Goal: Navigation & Orientation: Find specific page/section

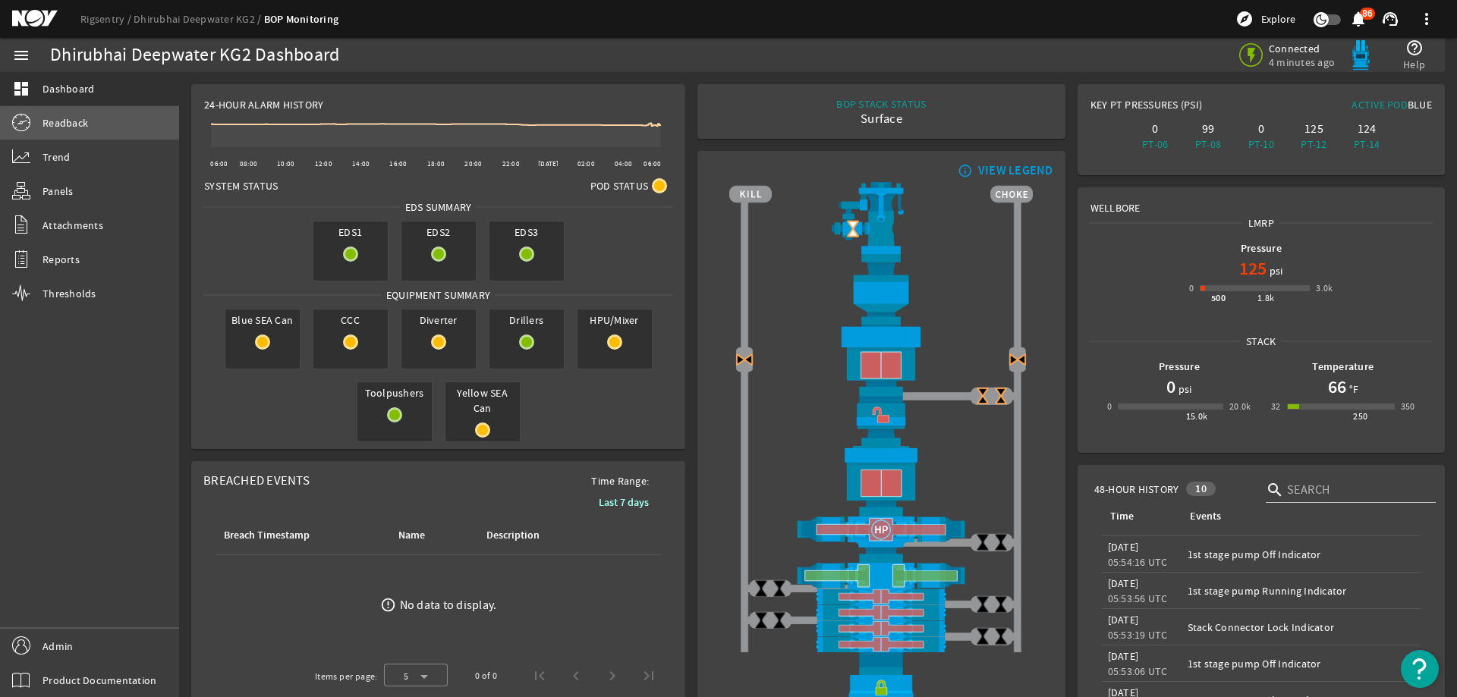
click at [105, 133] on link "Readback" at bounding box center [89, 122] width 179 height 33
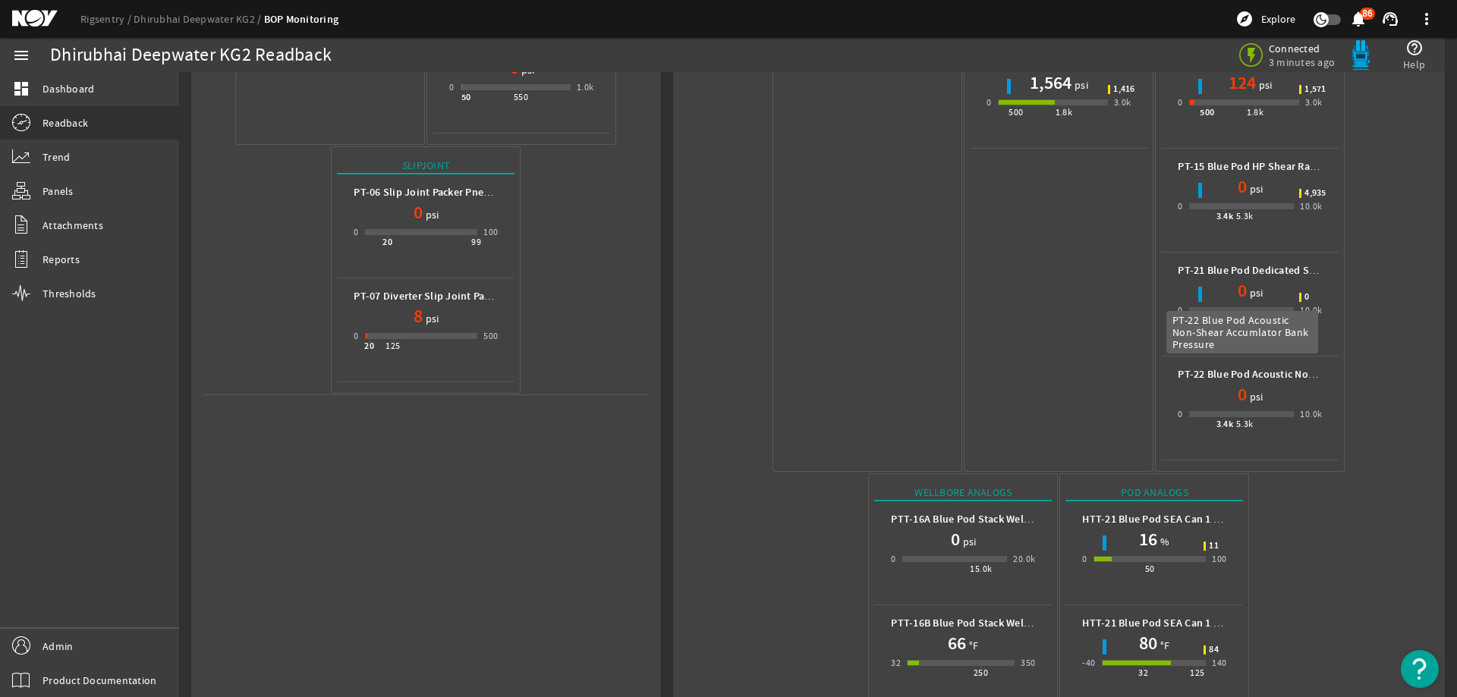
scroll to position [774, 0]
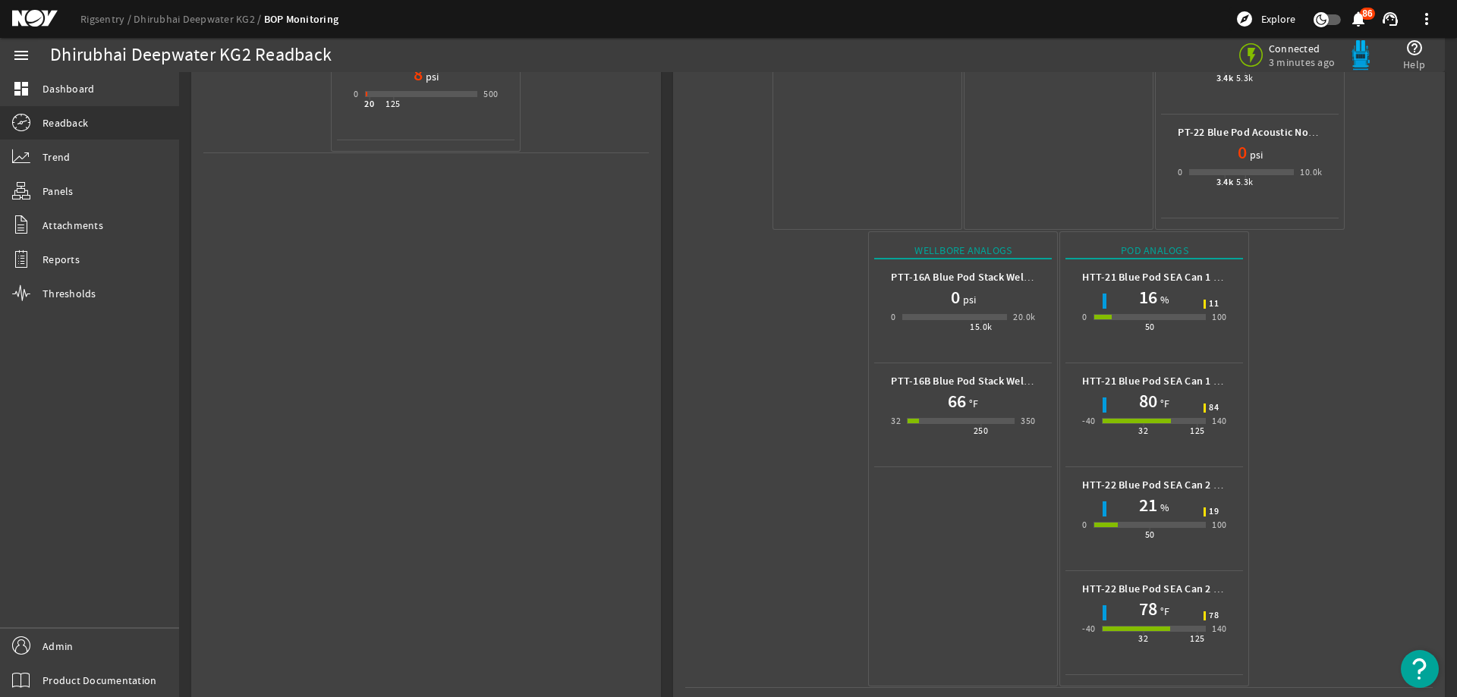
click at [41, 20] on mat-icon at bounding box center [46, 19] width 68 height 18
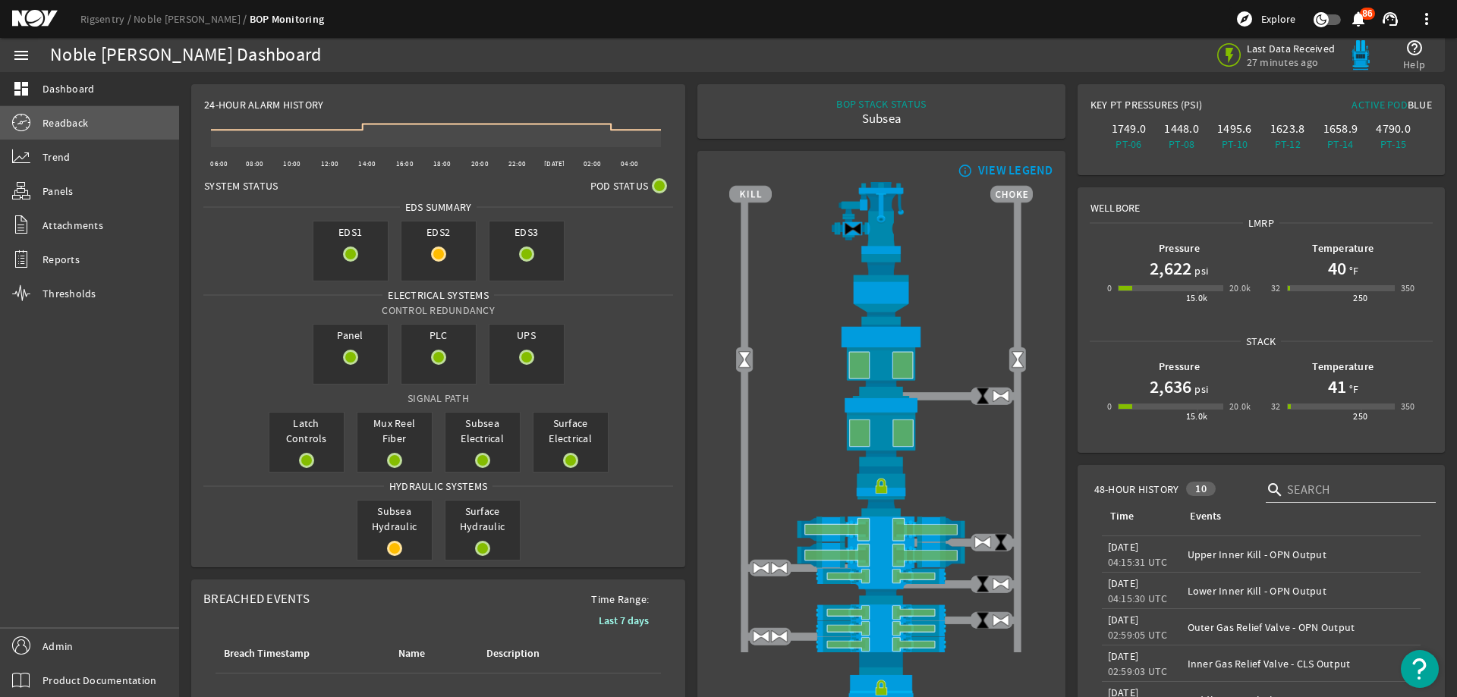
click at [132, 131] on link "Readback" at bounding box center [89, 122] width 179 height 33
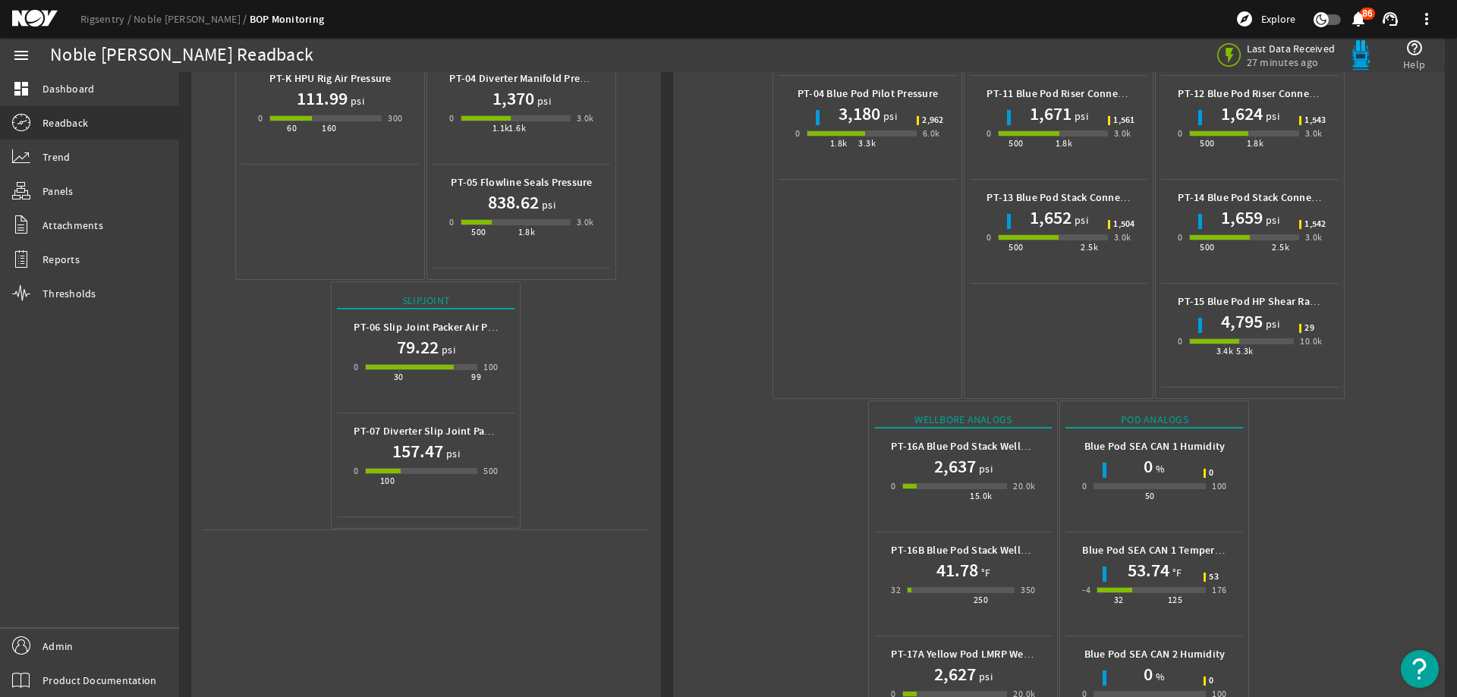
scroll to position [566, 0]
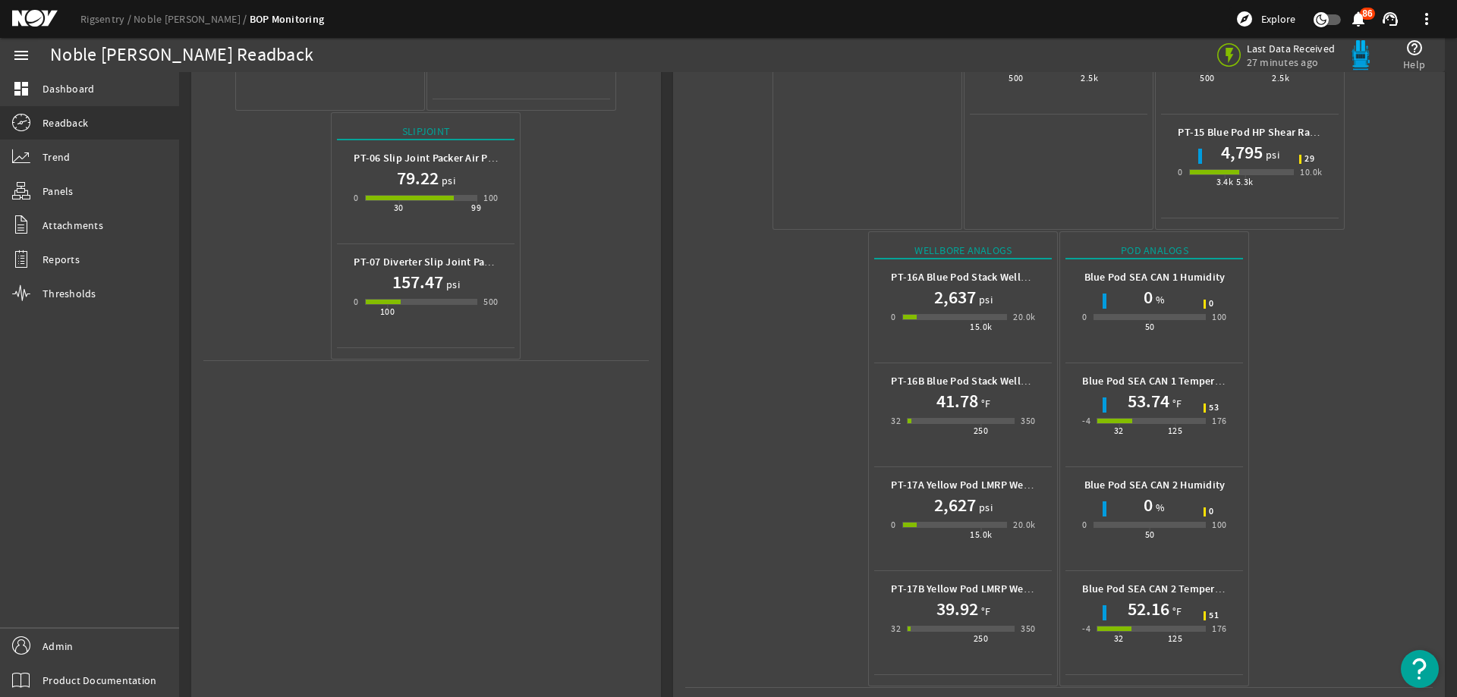
click at [26, 11] on mat-icon at bounding box center [46, 19] width 68 height 18
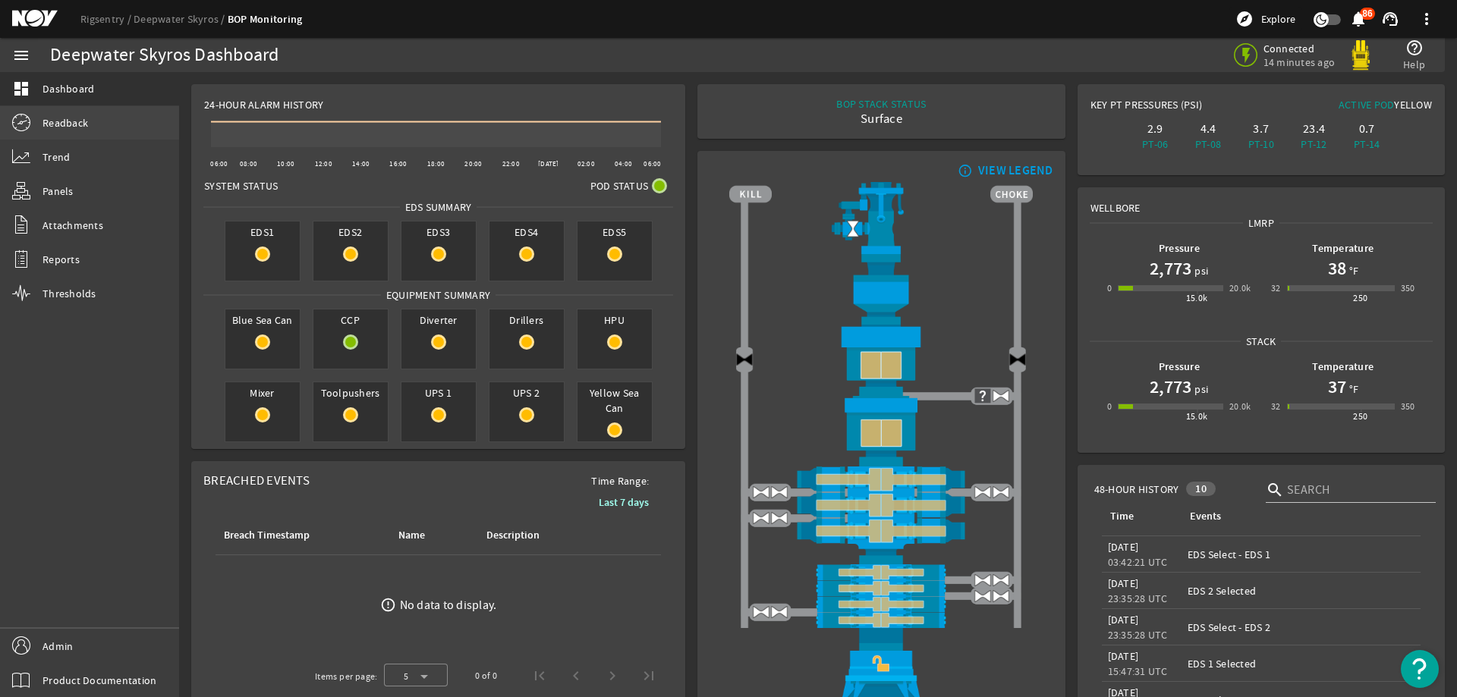
click at [128, 129] on link "Readback" at bounding box center [89, 122] width 179 height 33
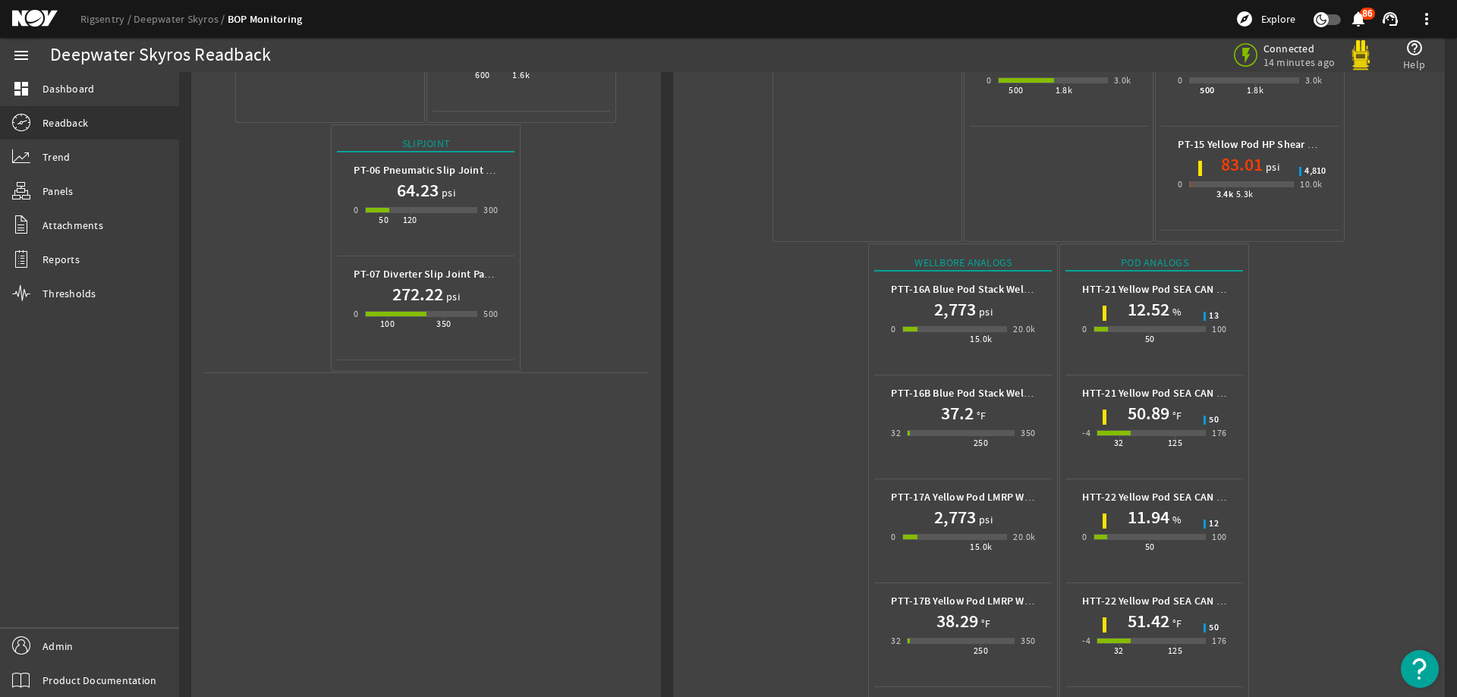
scroll to position [566, 0]
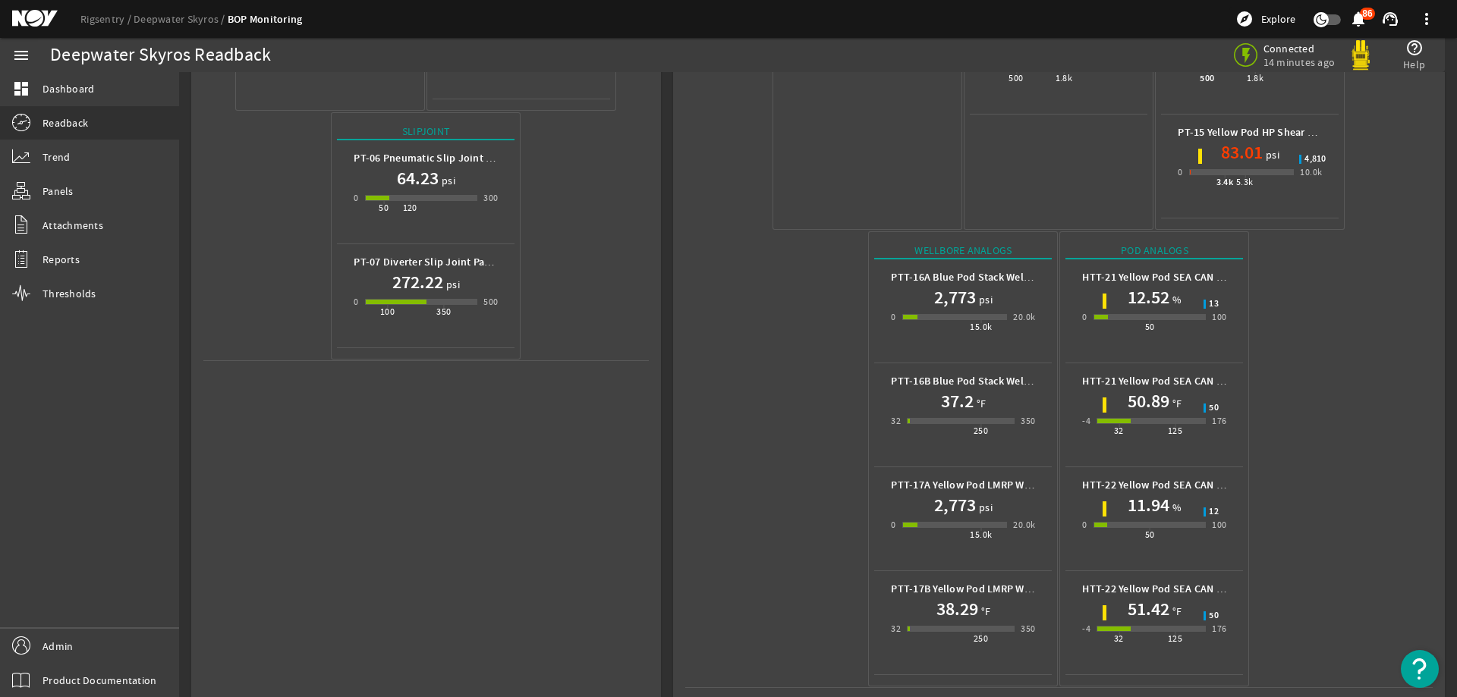
click at [30, 18] on mat-icon at bounding box center [46, 19] width 68 height 18
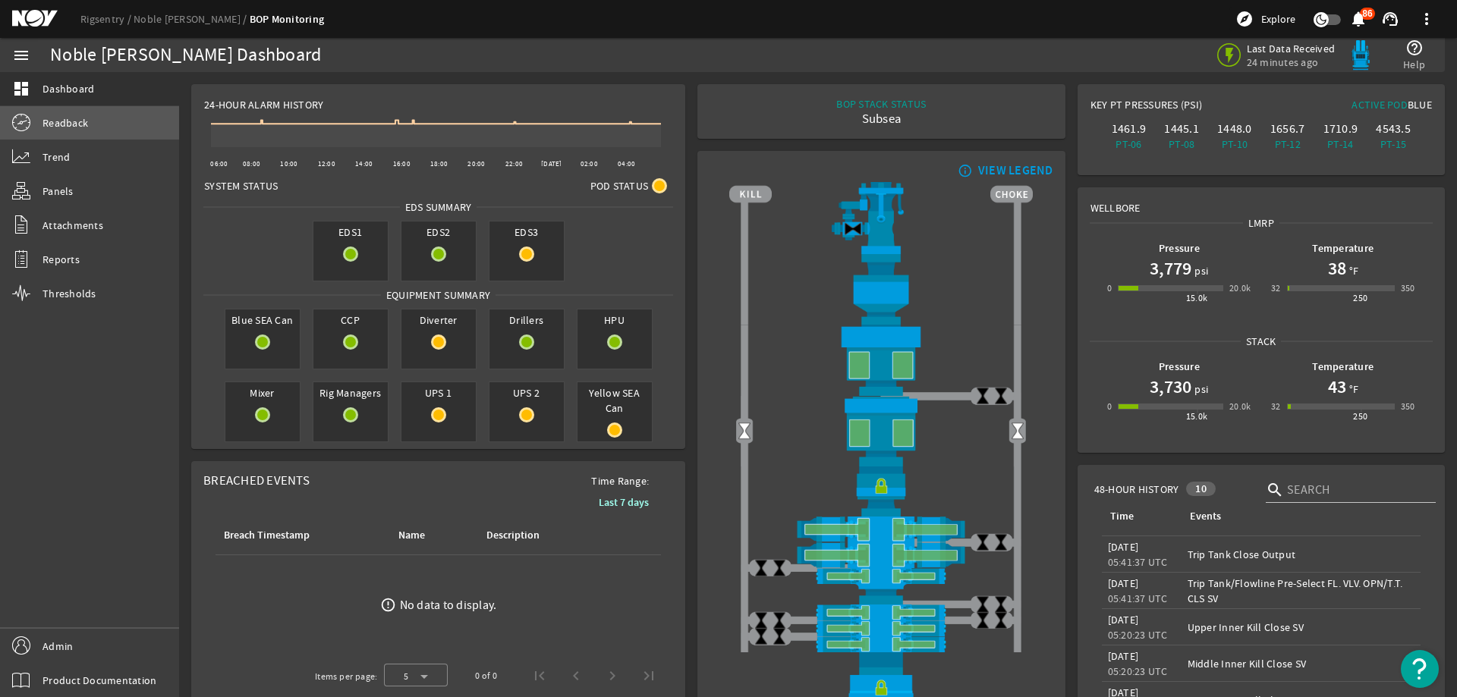
click at [109, 123] on link "Readback" at bounding box center [89, 122] width 179 height 33
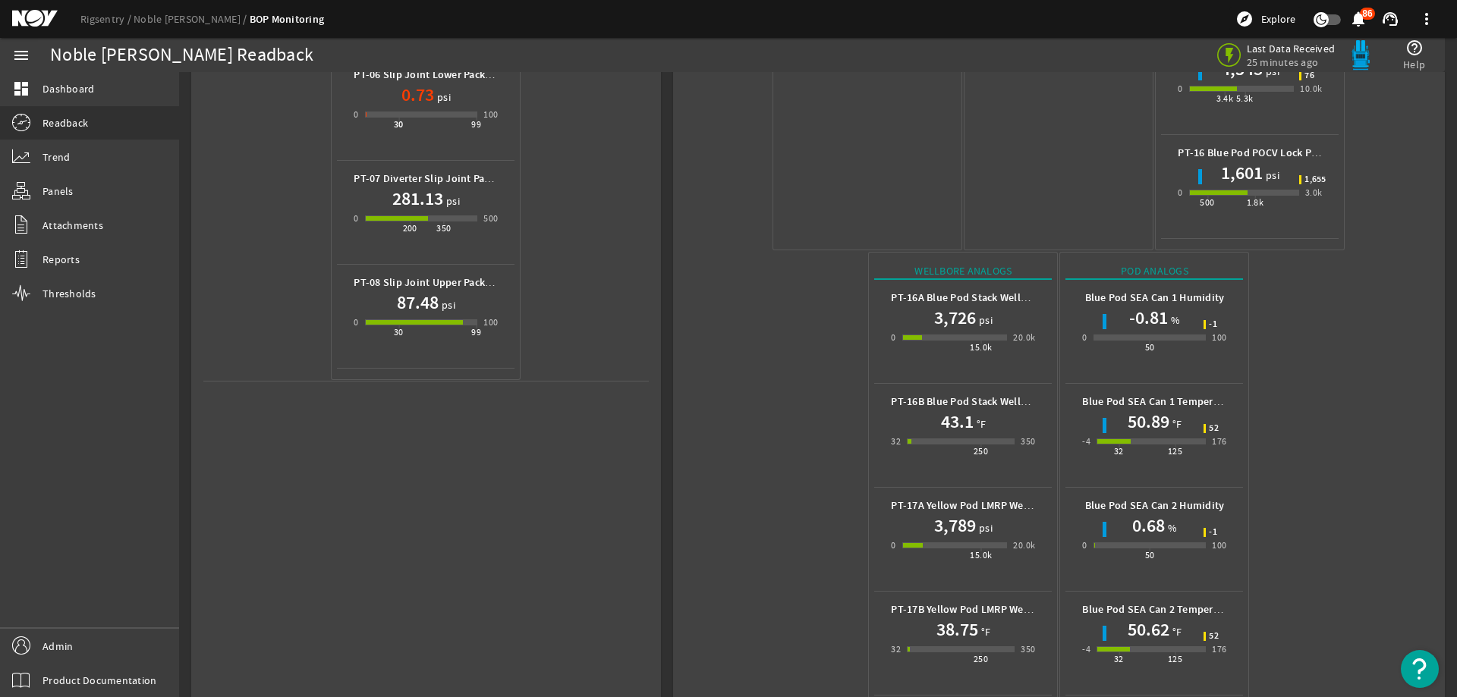
scroll to position [670, 0]
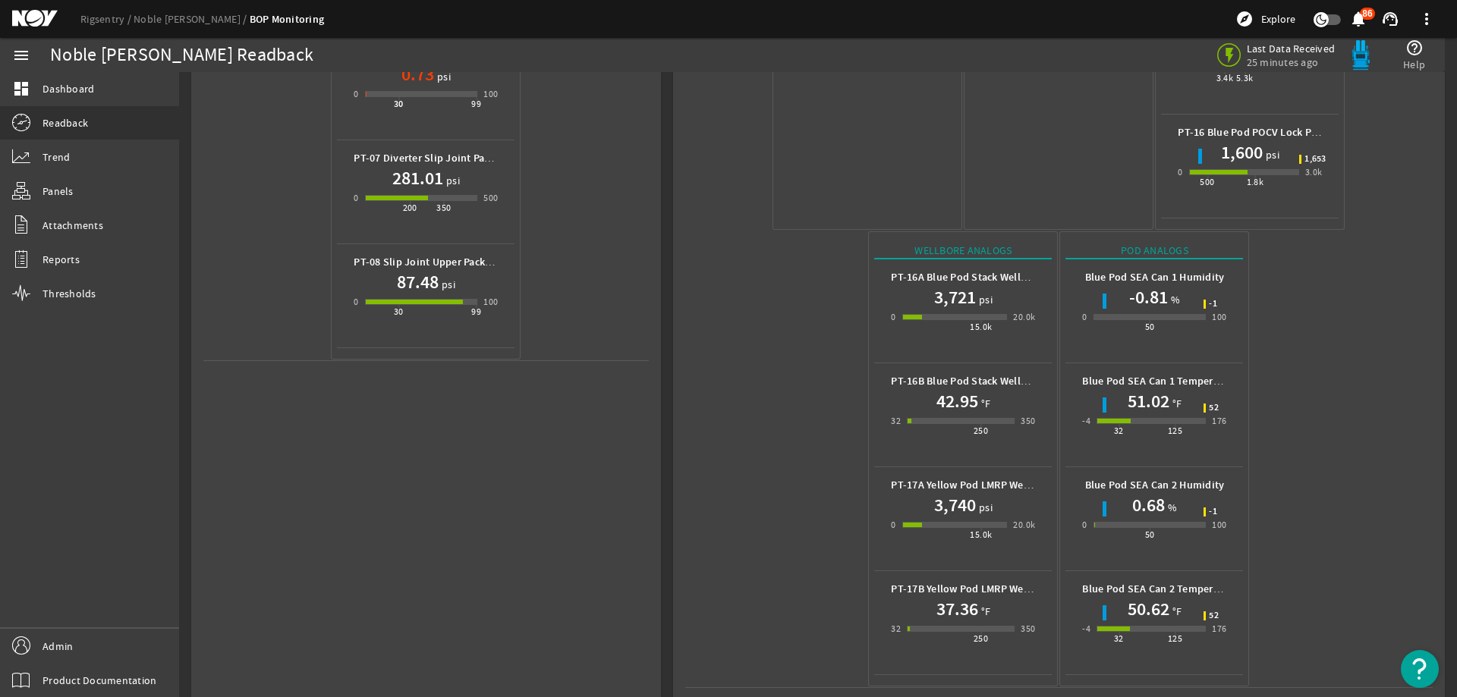
click at [36, 15] on mat-icon at bounding box center [46, 19] width 68 height 18
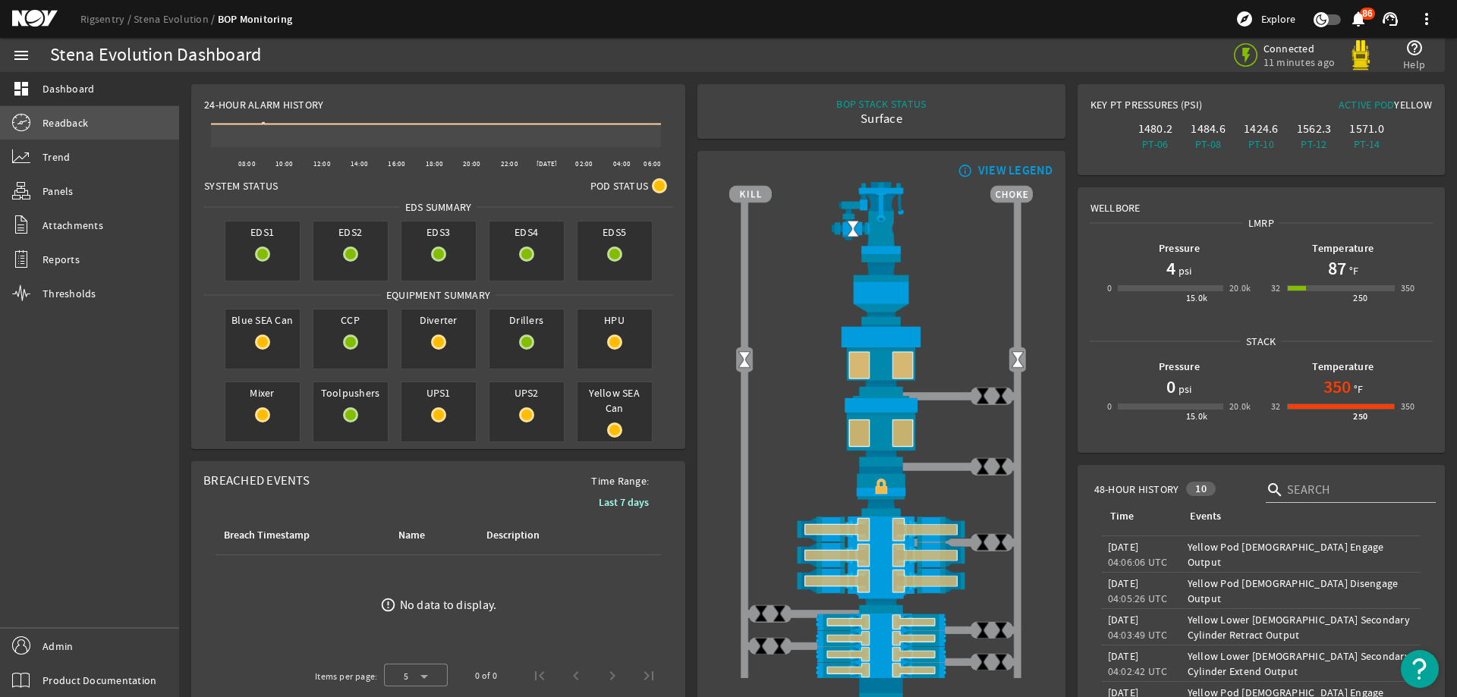
drag, startPoint x: 121, startPoint y: 126, endPoint x: 187, endPoint y: 146, distance: 69.6
click at [123, 124] on link "Readback" at bounding box center [89, 122] width 179 height 33
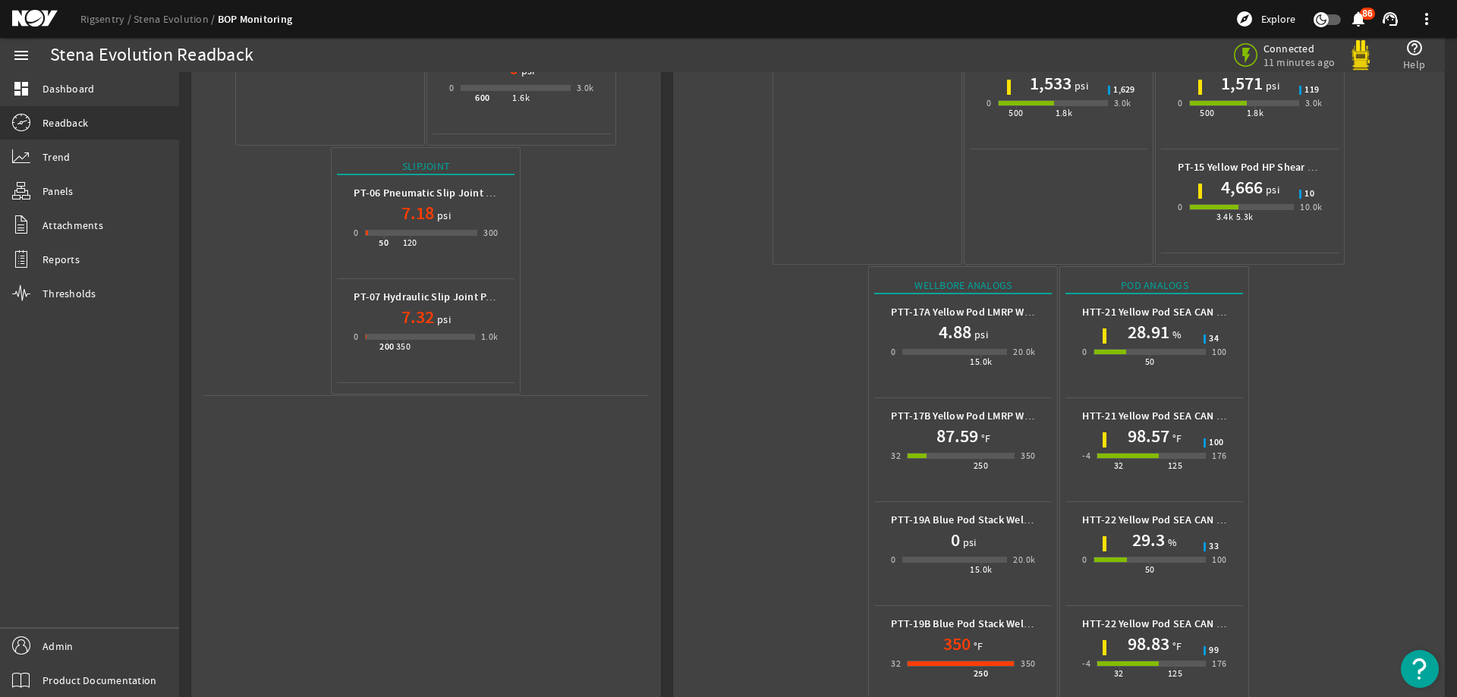
scroll to position [566, 0]
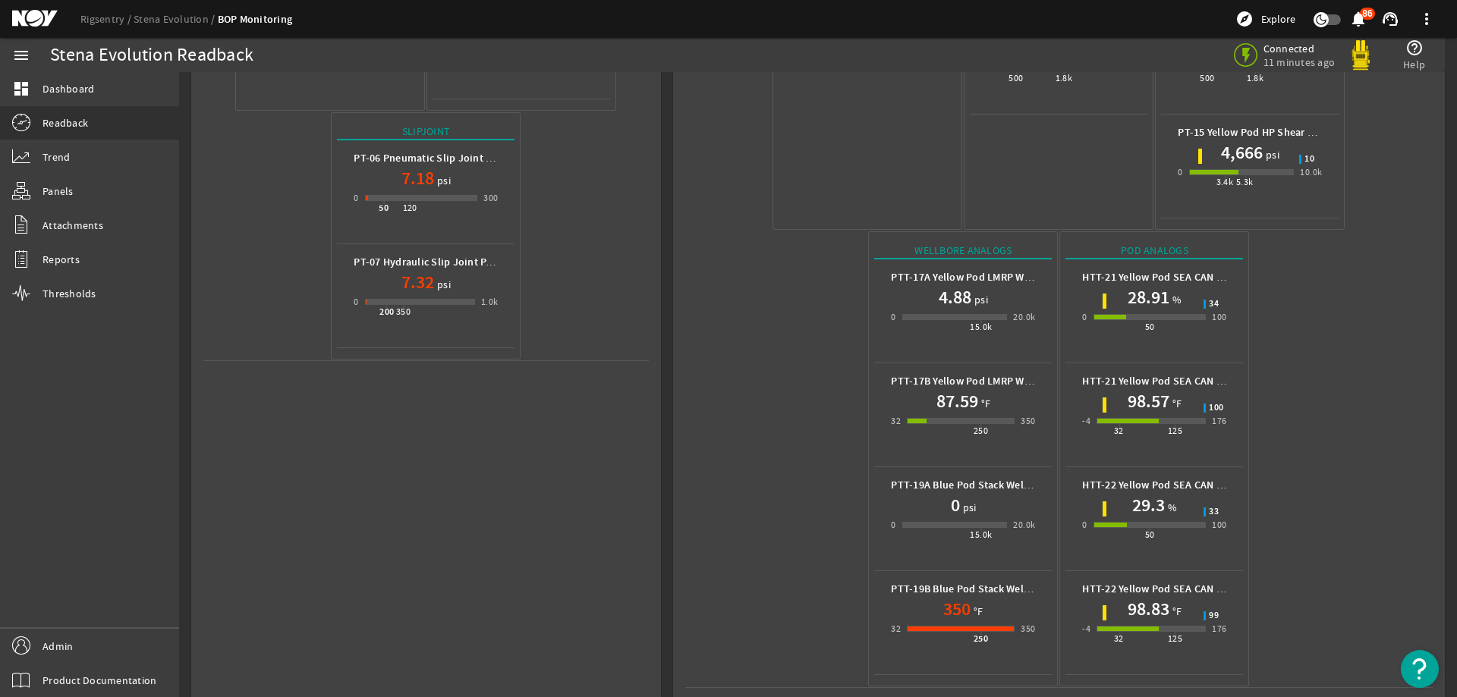
click at [38, 20] on mat-icon at bounding box center [46, 19] width 68 height 18
